Goal: Navigation & Orientation: Find specific page/section

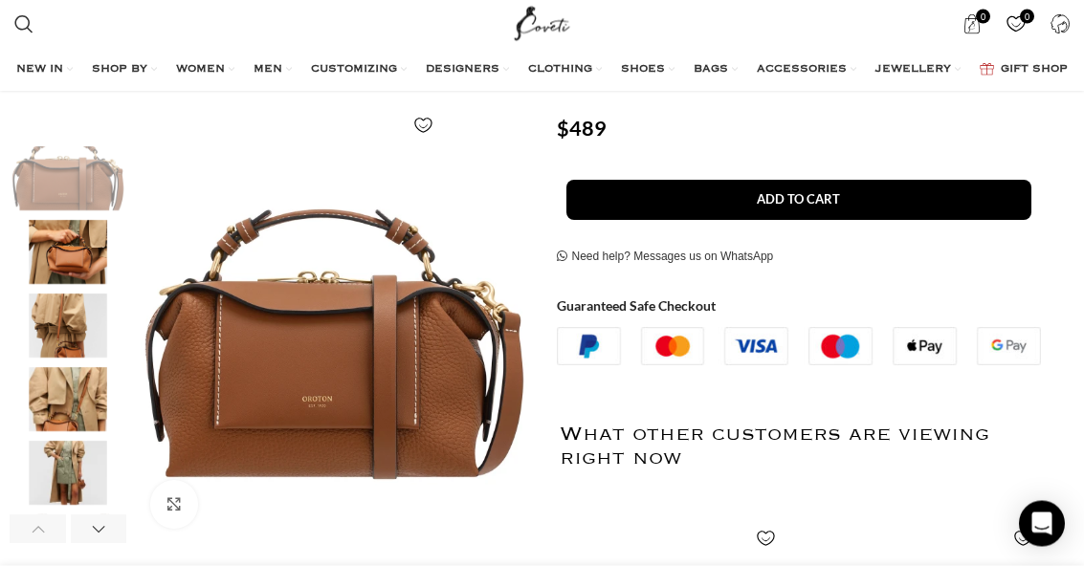
scroll to position [293, 0]
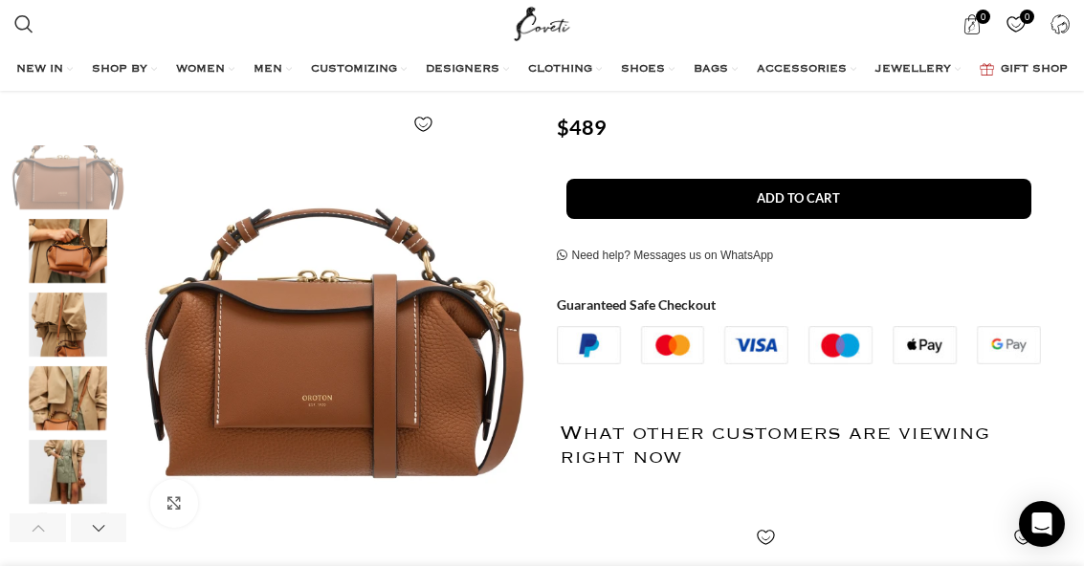
click at [62, 259] on img "2 / 6" at bounding box center [68, 251] width 117 height 64
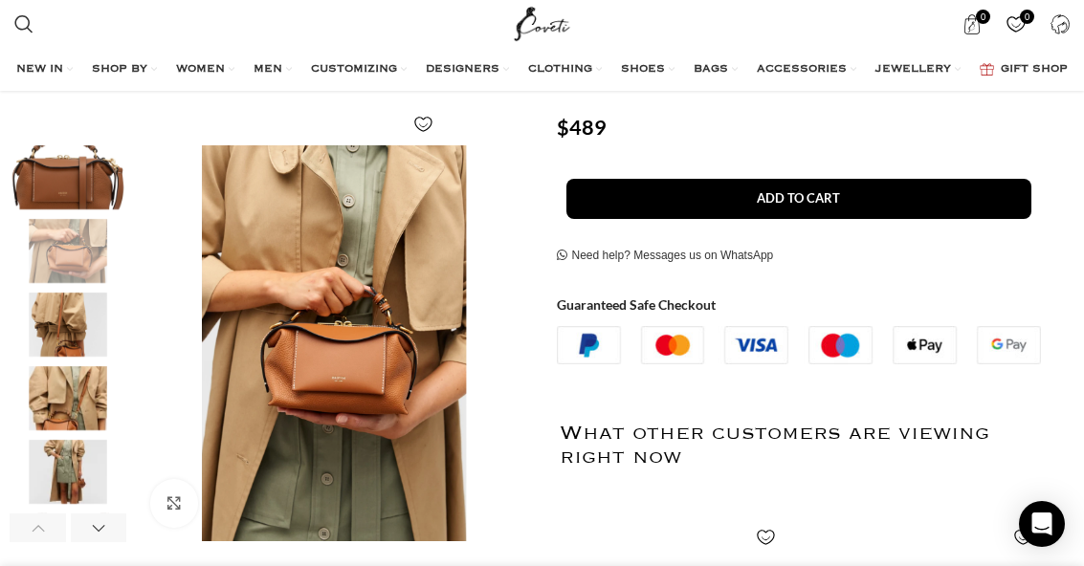
click at [72, 324] on img "3 / 6" at bounding box center [68, 325] width 117 height 64
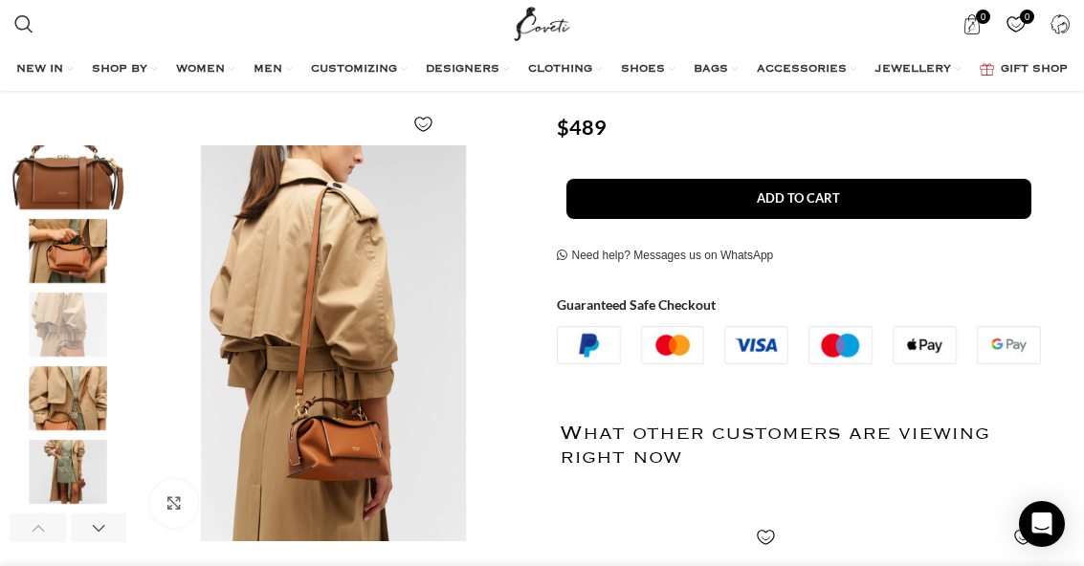
click at [66, 415] on img "4 / 6" at bounding box center [68, 398] width 117 height 64
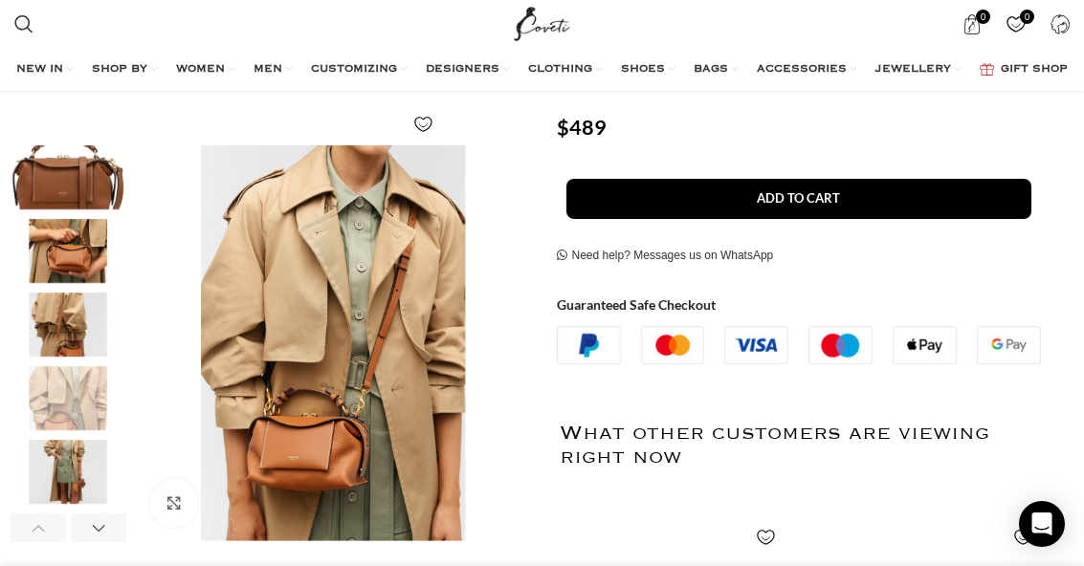
scroll to position [0, 240]
click at [60, 486] on img "5 / 6" at bounding box center [68, 472] width 117 height 64
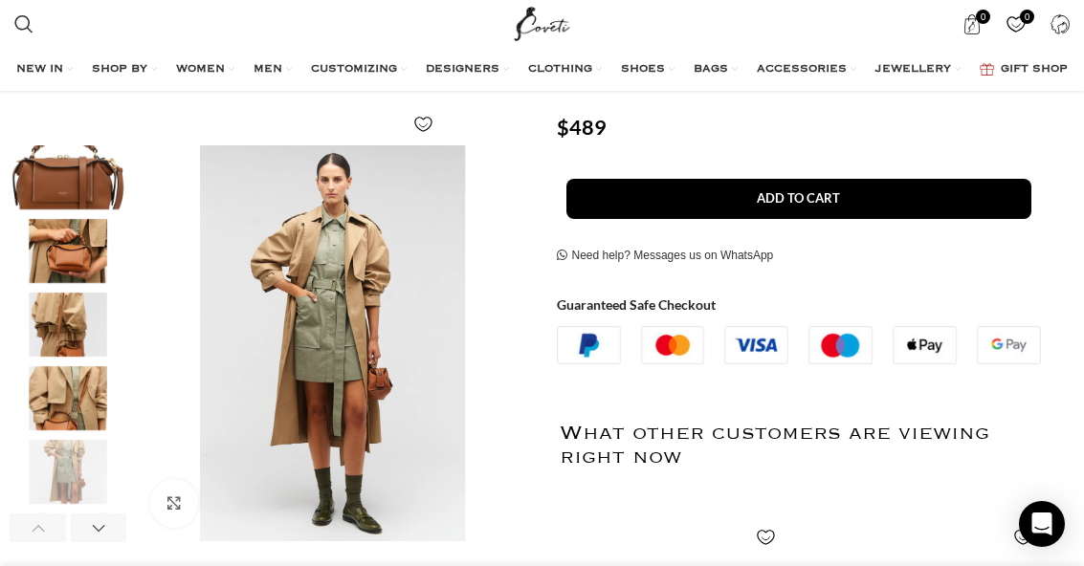
click at [66, 480] on img "5 / 6" at bounding box center [68, 472] width 117 height 64
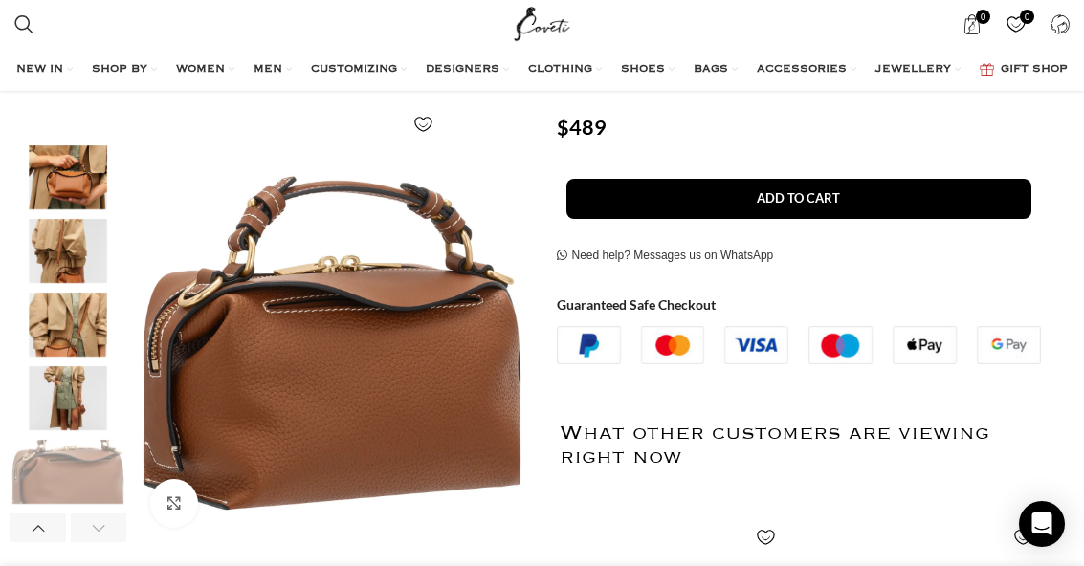
click at [72, 466] on img "6 / 6" at bounding box center [68, 472] width 117 height 64
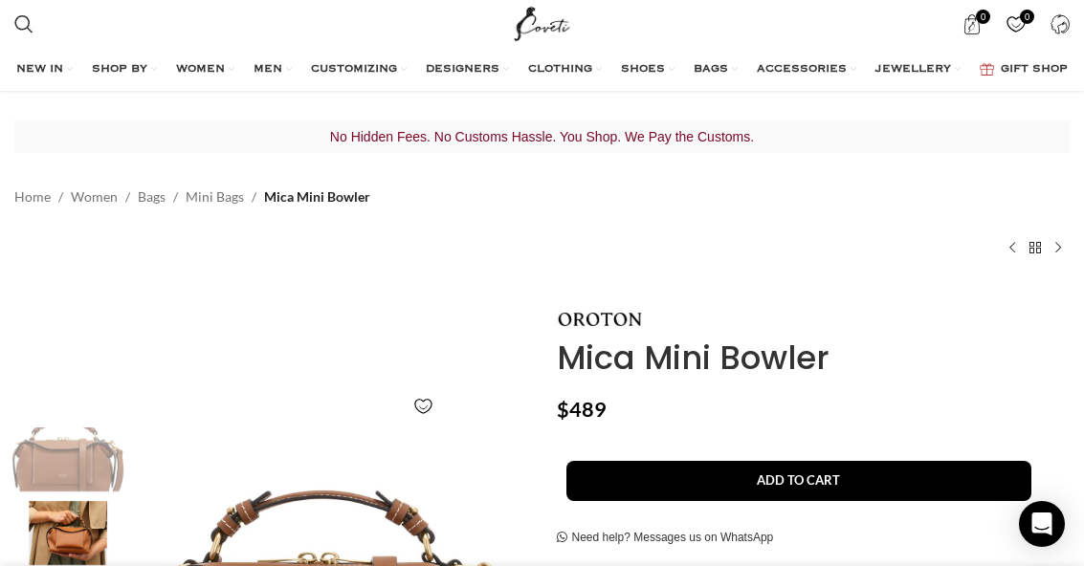
scroll to position [0, 961]
click at [40, 429] on link "Tote bags" at bounding box center [74, 445] width 242 height 33
click at [728, 62] on span "BAGS" at bounding box center [711, 69] width 34 height 15
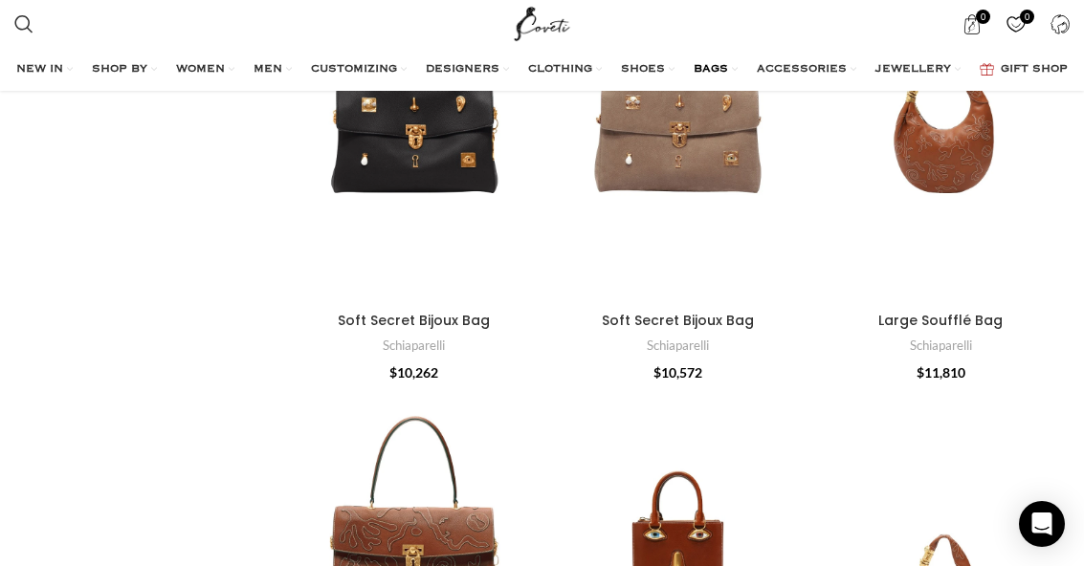
scroll to position [799, 0]
